Goal: Feedback & Contribution: Leave review/rating

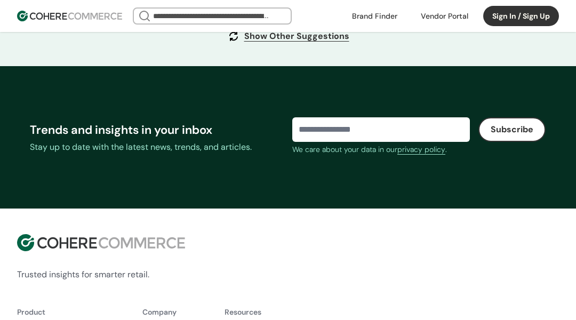
scroll to position [4544, 0]
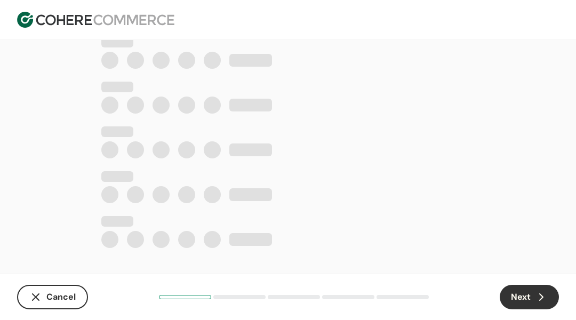
scroll to position [172, 0]
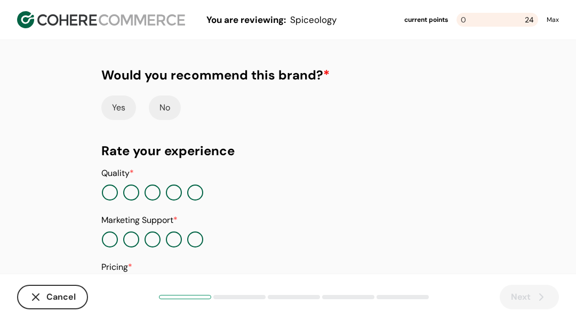
scroll to position [172, 0]
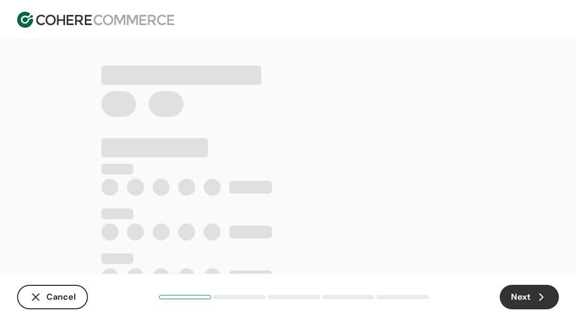
scroll to position [172, 0]
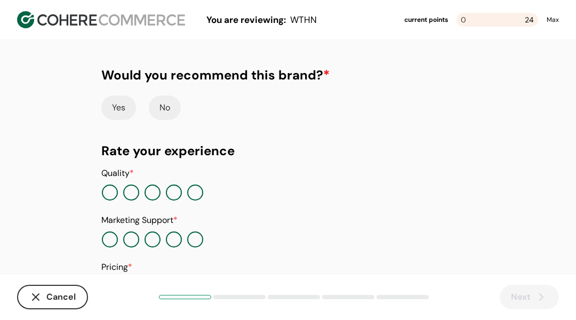
scroll to position [172, 0]
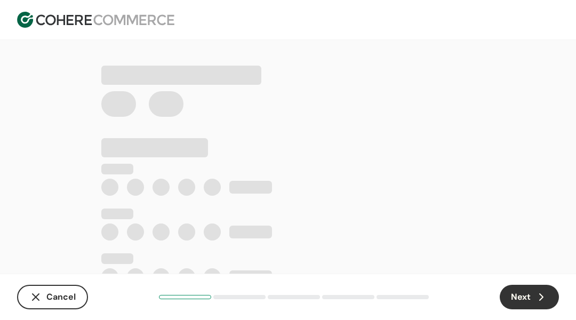
scroll to position [172, 0]
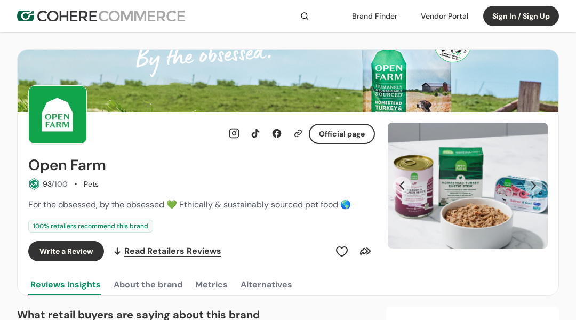
scroll to position [1734, 0]
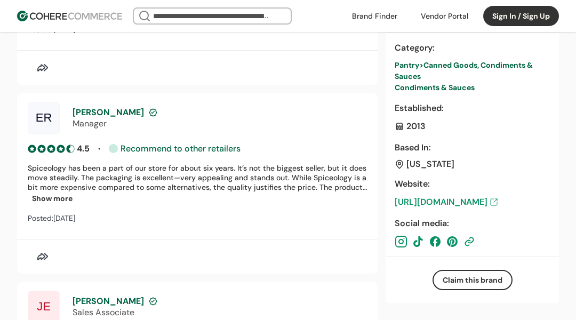
scroll to position [1724, 0]
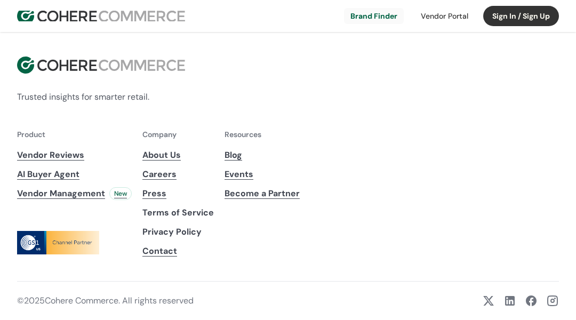
scroll to position [2093, 0]
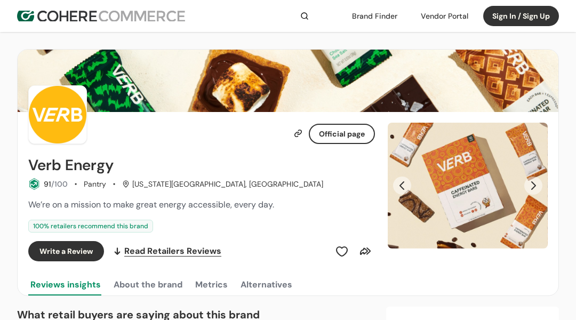
scroll to position [918, 0]
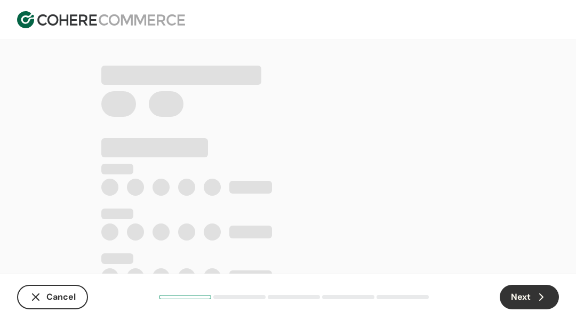
scroll to position [172, 0]
